Goal: Task Accomplishment & Management: Use online tool/utility

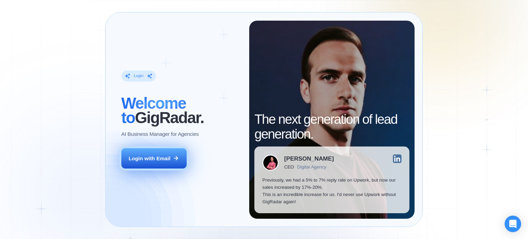
click at [150, 158] on div "Login with Email" at bounding box center [150, 158] width 42 height 7
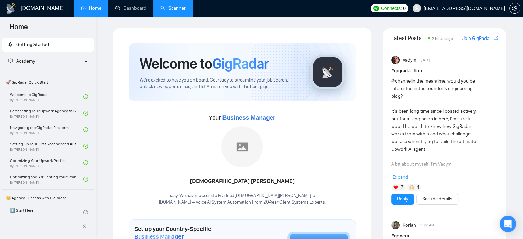
click at [161, 9] on link "Scanner" at bounding box center [172, 8] width 25 height 6
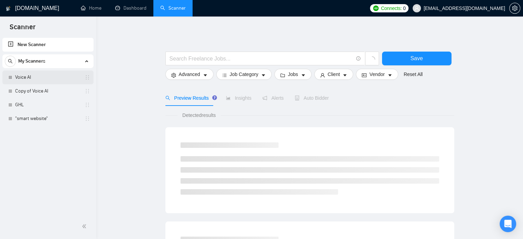
click at [40, 77] on link "Voice AI" at bounding box center [47, 77] width 65 height 14
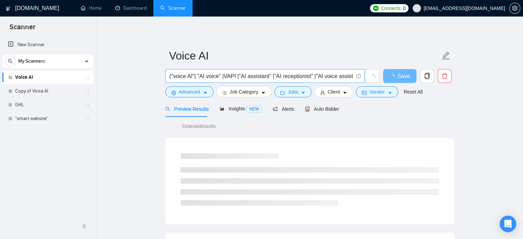
click at [264, 78] on input "("voice AI"| "AI voice" |VAPI |"AI assistant" |"AI receptionist" |"AI voice ass…" at bounding box center [262, 76] width 184 height 9
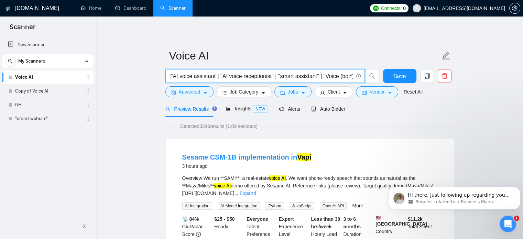
scroll to position [0, 148]
click at [190, 92] on span "Advanced" at bounding box center [189, 92] width 21 height 8
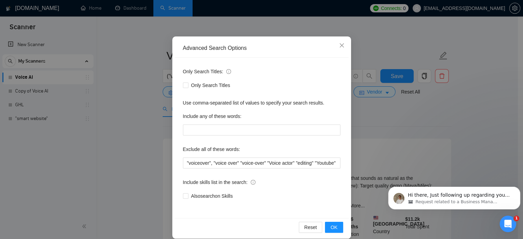
scroll to position [40, 0]
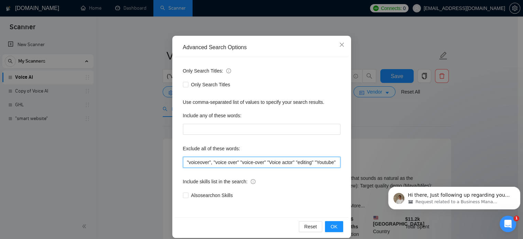
click at [236, 162] on input ""voiceover", "voice over" "voice-over" "Voice actor" "editing" "Youtube" "creat…" at bounding box center [261, 162] width 157 height 11
click at [262, 161] on input ""voiceover","voice over","voice-over" "Voice actor" "editing" "Youtube" "creato…" at bounding box center [261, 162] width 157 height 11
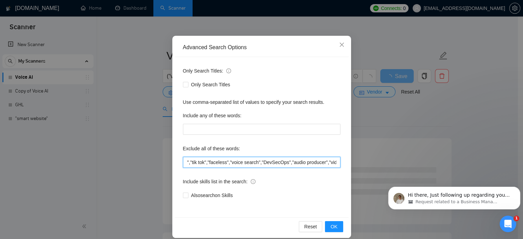
scroll to position [0, 223]
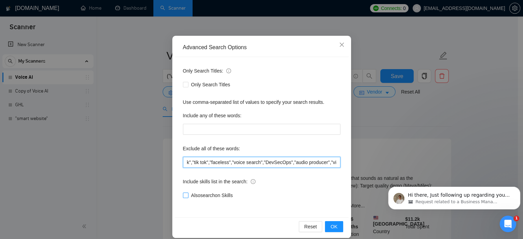
type input ""voiceover","voice over","voice-over","Voice actor","editing","Youtube","creato…"
click at [184, 195] on input "Also search on Skills" at bounding box center [185, 195] width 5 height 5
checkbox input "true"
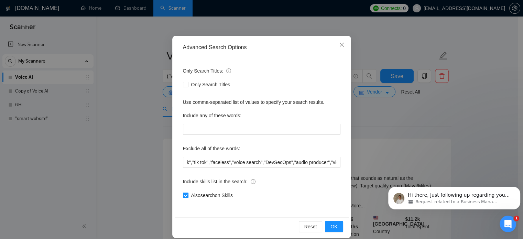
scroll to position [0, 0]
click at [330, 228] on span "OK" at bounding box center [333, 227] width 7 height 8
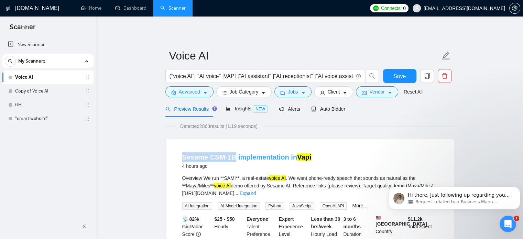
drag, startPoint x: 176, startPoint y: 155, endPoint x: 231, endPoint y: 157, distance: 55.1
click at [231, 157] on li "Sesame CSM-1B implementation in Vapi 4 hours ago Overview We run **SAMI**, a re…" at bounding box center [310, 208] width 272 height 122
copy link "Sesame CSM-1B"
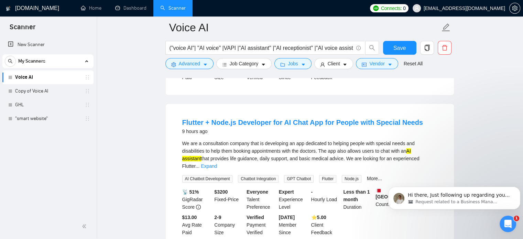
scroll to position [498, 0]
click at [199, 63] on button "Advanced" at bounding box center [189, 63] width 48 height 11
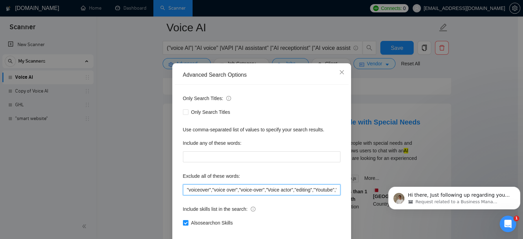
click at [248, 195] on input ""voiceover","voice over","voice-over","Voice actor","editing","Youtube","creato…" at bounding box center [261, 189] width 157 height 11
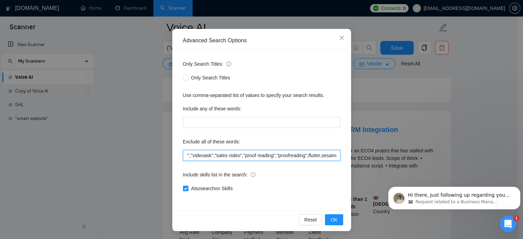
scroll to position [47, 0]
type input ""voiceover","voice over","voice-over","Voice actor","editing","Youtube","creato…"
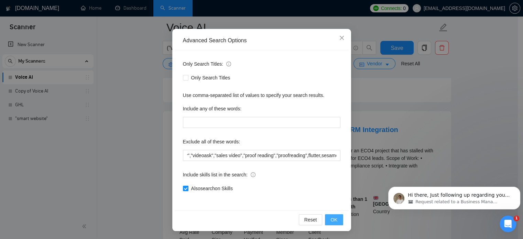
click at [336, 218] on button "OK" at bounding box center [334, 219] width 18 height 11
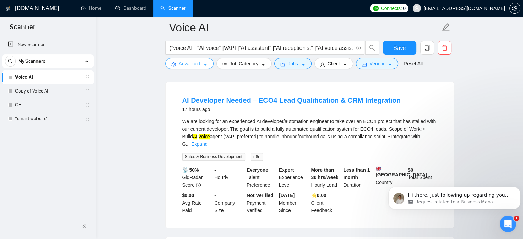
scroll to position [528, 0]
drag, startPoint x: 363, startPoint y: 107, endPoint x: 378, endPoint y: 107, distance: 14.4
click at [378, 117] on div "We are looking for an experienced AI developer/automation engineer to take over…" at bounding box center [309, 132] width 255 height 30
copy div "ECO4"
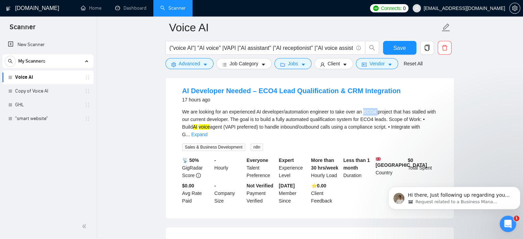
scroll to position [537, 0]
click at [207, 132] on link "Expand" at bounding box center [199, 135] width 16 height 6
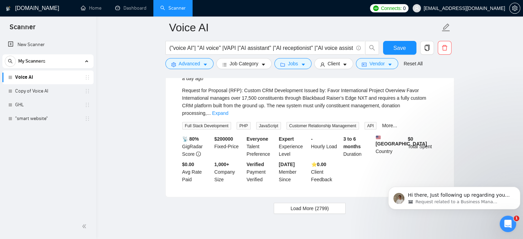
scroll to position [1535, 0]
click at [305, 204] on span "Load More (2799)" at bounding box center [310, 208] width 38 height 8
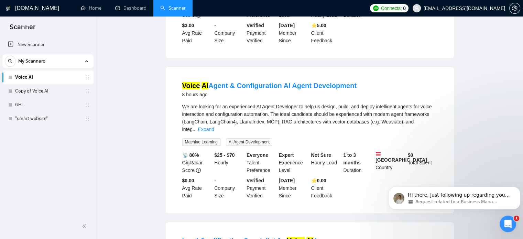
scroll to position [0, 0]
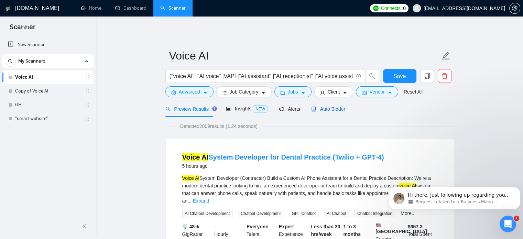
click at [334, 111] on span "Auto Bidder" at bounding box center [328, 109] width 34 height 6
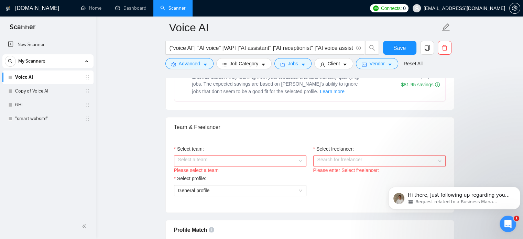
scroll to position [309, 0]
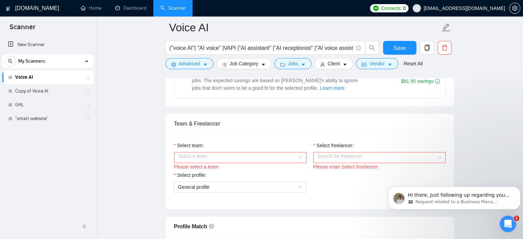
click at [239, 160] on input "Select team:" at bounding box center [237, 157] width 119 height 10
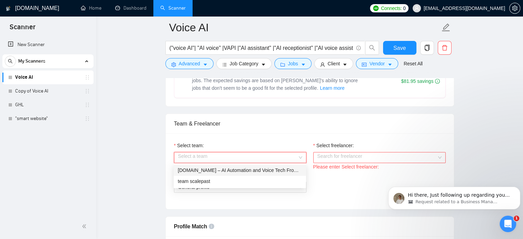
click at [236, 167] on div "[DOMAIN_NAME] – AI Automation and Voice Tech From 20-Year Client Systems Experts" at bounding box center [240, 170] width 124 height 8
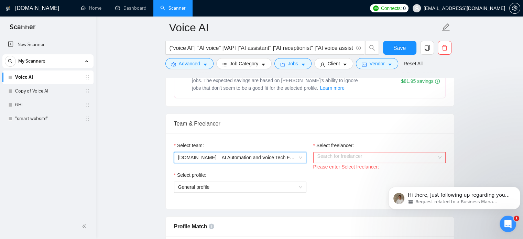
click at [329, 158] on input "Select freelancer:" at bounding box center [376, 157] width 119 height 10
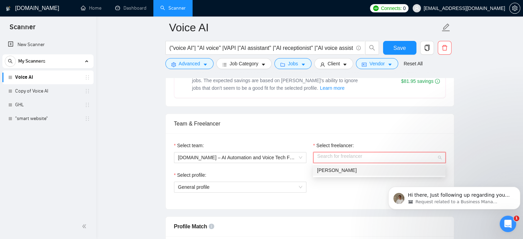
click at [328, 174] on div "[PERSON_NAME]" at bounding box center [379, 170] width 132 height 11
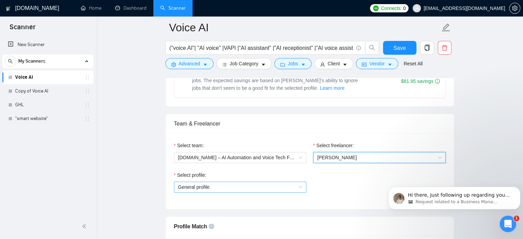
click at [294, 188] on span "General profile" at bounding box center [240, 187] width 124 height 10
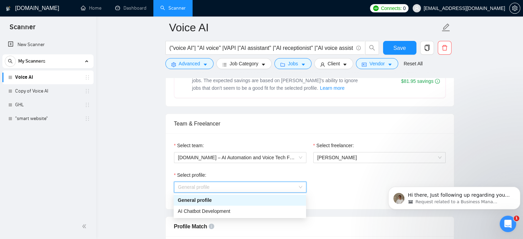
click at [294, 188] on span "General profile" at bounding box center [240, 187] width 124 height 10
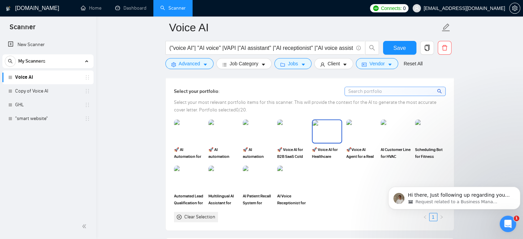
scroll to position [614, 0]
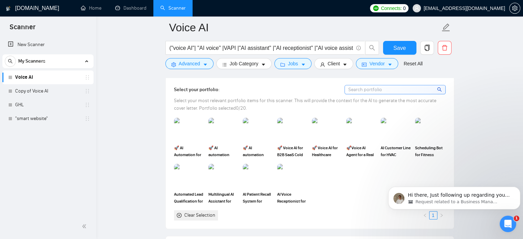
click at [380, 88] on input at bounding box center [395, 89] width 100 height 9
click at [297, 172] on img at bounding box center [292, 175] width 29 height 23
click at [254, 173] on img at bounding box center [257, 175] width 29 height 23
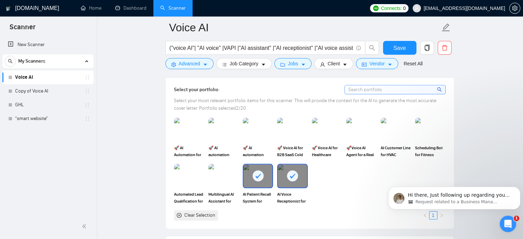
click at [285, 173] on div at bounding box center [292, 175] width 29 height 23
click at [263, 172] on rect at bounding box center [257, 175] width 11 height 11
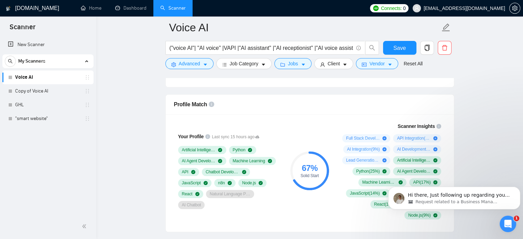
scroll to position [431, 0]
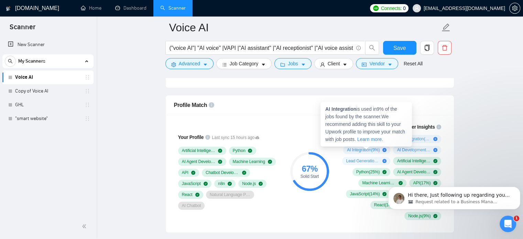
drag, startPoint x: 337, startPoint y: 135, endPoint x: 377, endPoint y: 150, distance: 43.3
click at [377, 150] on div "Scanner Insights Full Stack Development ( 29 %) API Integration ( 18 %) AI Inte…" at bounding box center [391, 171] width 110 height 105
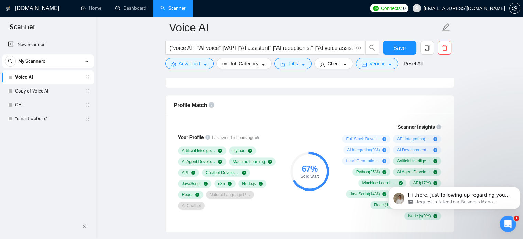
drag, startPoint x: 433, startPoint y: 219, endPoint x: 773, endPoint y: 343, distance: 362.3
click at [385, 172] on html "Hi there, Just following up regarding your recent request. Is there anything el…" at bounding box center [454, 196] width 138 height 48
click at [517, 187] on icon "Dismiss notification" at bounding box center [518, 189] width 4 height 4
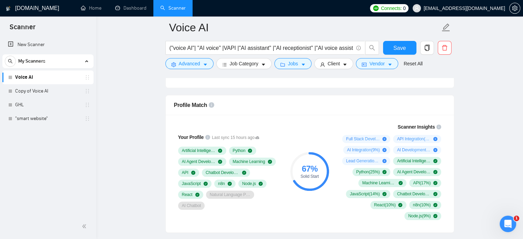
drag, startPoint x: 443, startPoint y: 217, endPoint x: 369, endPoint y: 143, distance: 104.5
click at [369, 143] on div "Scanner Insights Full Stack Development ( 29 %) API Integration ( 18 %) AI Inte…" at bounding box center [391, 171] width 110 height 105
click at [399, 51] on span "Save" at bounding box center [399, 48] width 12 height 9
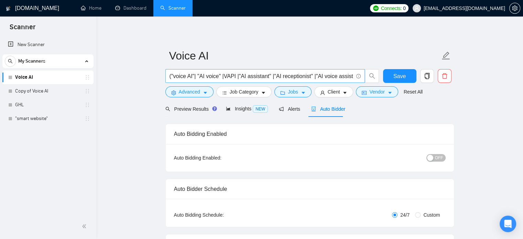
click at [312, 77] on input "("voice AI"| "AI voice" |VAPI |"AI assistant" |"AI receptionist" |"AI voice ass…" at bounding box center [262, 76] width 184 height 9
click at [221, 76] on input "("voice AI"| "AI voice" |VAPI |"AI assistant"|"AI receptionist"|"AI voice assis…" at bounding box center [262, 76] width 184 height 9
click at [197, 77] on input "("voice AI"| "AI voice"|VAPI |"AI assistant"|"AI receptionist"|"AI voice assist…" at bounding box center [262, 76] width 184 height 9
type input "("voice AI"|"AI voice"|VAPI |"AI assistant"|"AI receptionist"|"AI voice assista…"
click at [399, 76] on span "Save" at bounding box center [399, 76] width 12 height 9
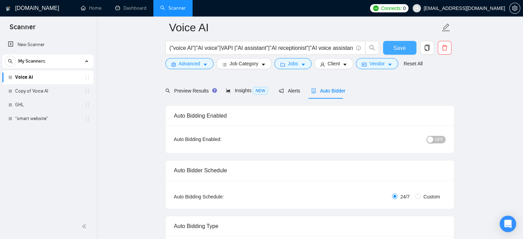
scroll to position [77, 0]
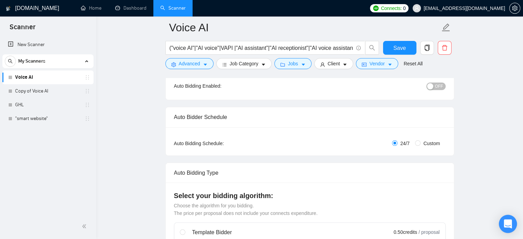
click at [508, 222] on icon "Open Intercom Messenger" at bounding box center [508, 223] width 8 height 9
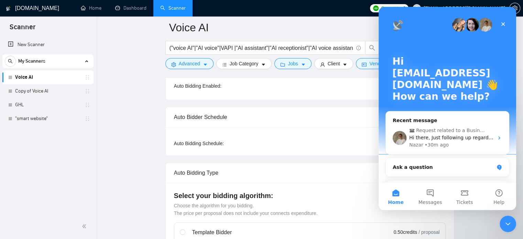
scroll to position [0, 0]
click at [432, 190] on button "Messages" at bounding box center [430, 197] width 34 height 28
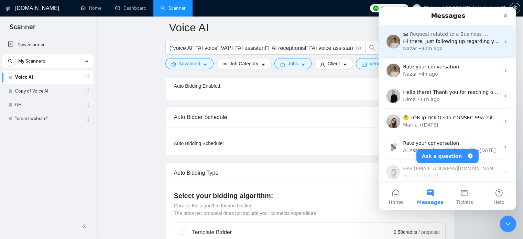
click at [453, 35] on span "Request related to a Business Manager" at bounding box center [451, 34] width 82 height 7
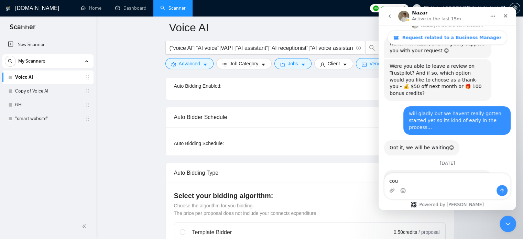
scroll to position [980, 0]
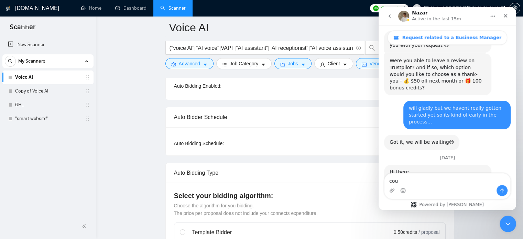
click at [401, 183] on textarea "cou" at bounding box center [447, 179] width 126 height 12
